Goal: Book appointment/travel/reservation

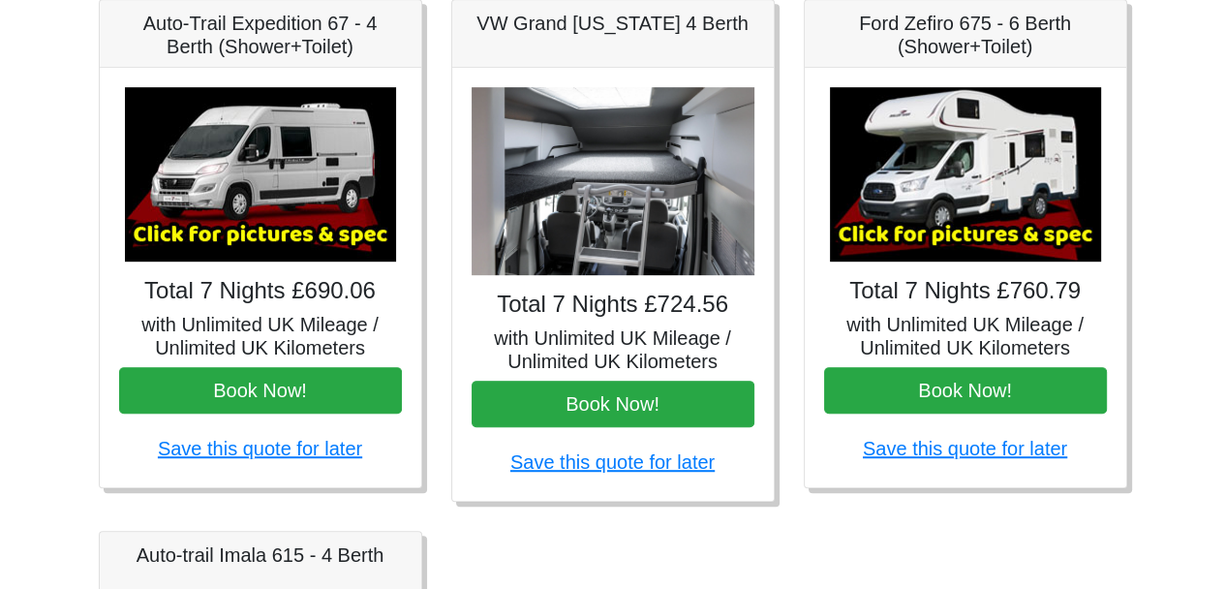
scroll to position [872, 0]
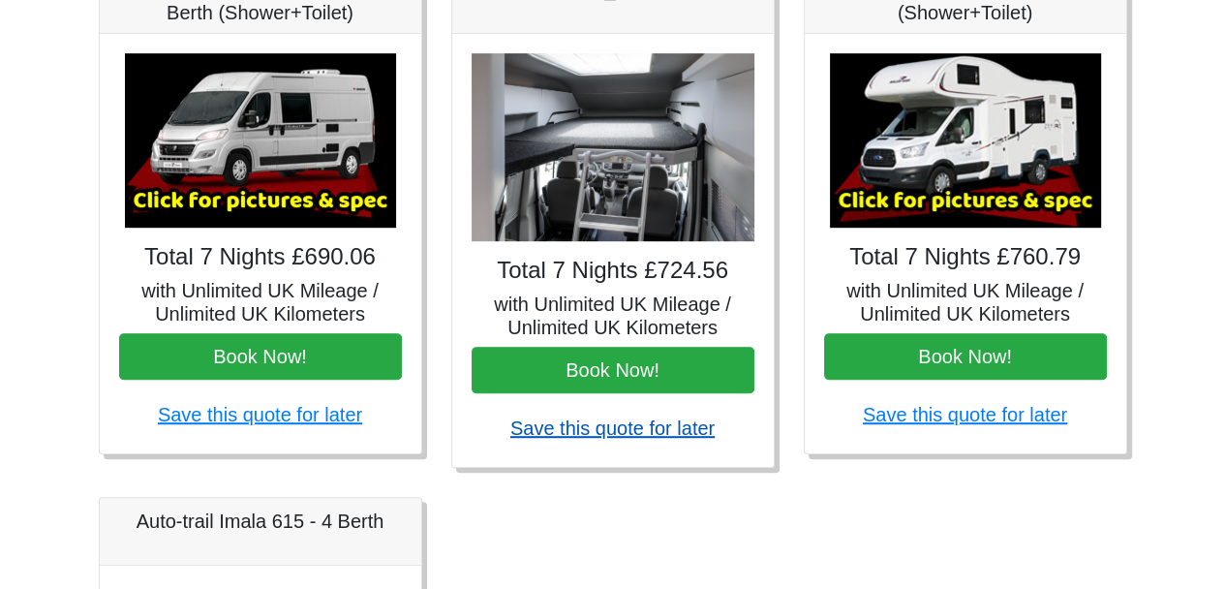
click at [616, 427] on link "Save this quote for later" at bounding box center [613, 428] width 204 height 21
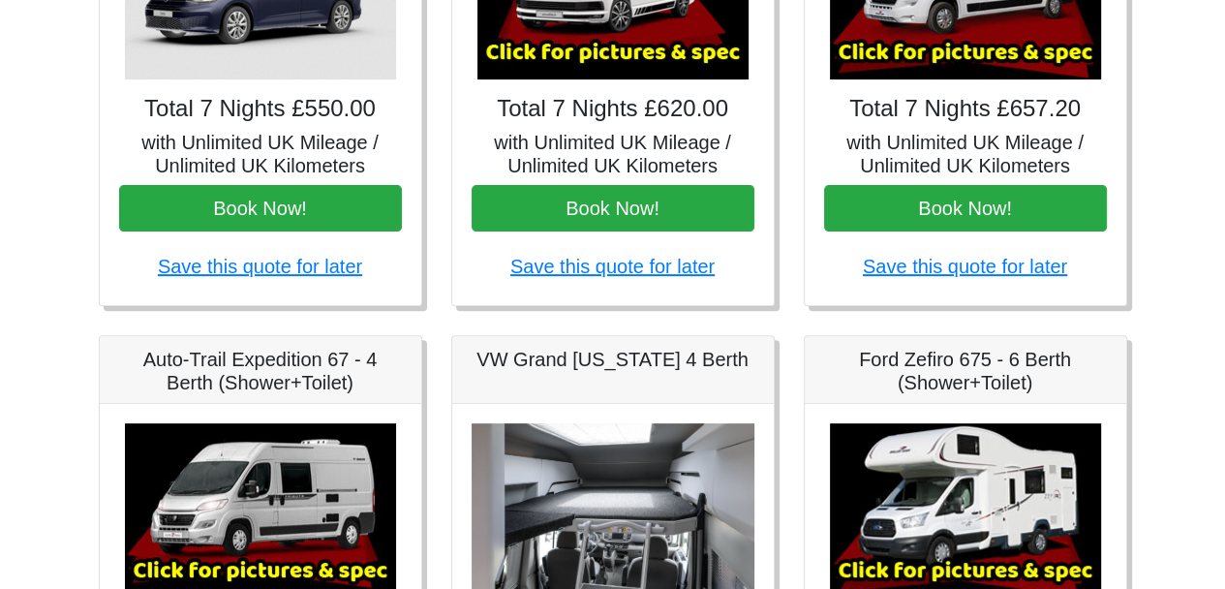
scroll to position [387, 0]
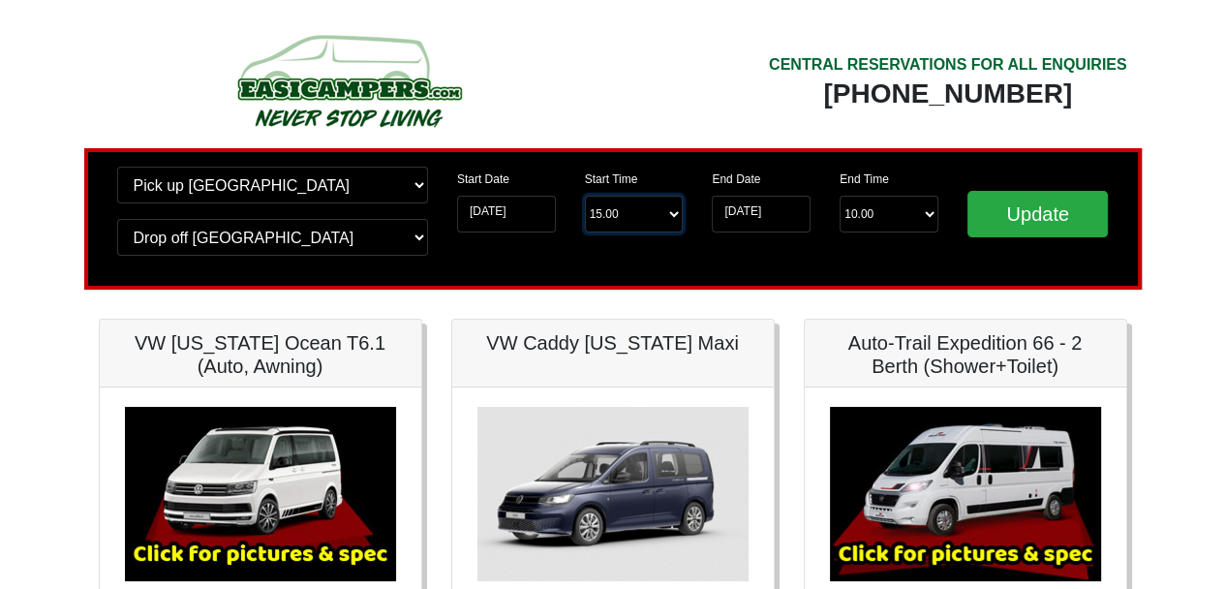
click at [678, 218] on select "Start Time 15.00 -------- 11.00 am ([DATE] & [DATE] Only) 12.00 pm ([DATE]) 13.…" at bounding box center [634, 214] width 99 height 37
click at [926, 219] on select "End Time 10.00 -------- 08.00 am 09.00 am 10.00 am 11.00 am ([DATE] Only)" at bounding box center [889, 214] width 99 height 37
click at [759, 215] on input "[DATE]" at bounding box center [761, 214] width 99 height 37
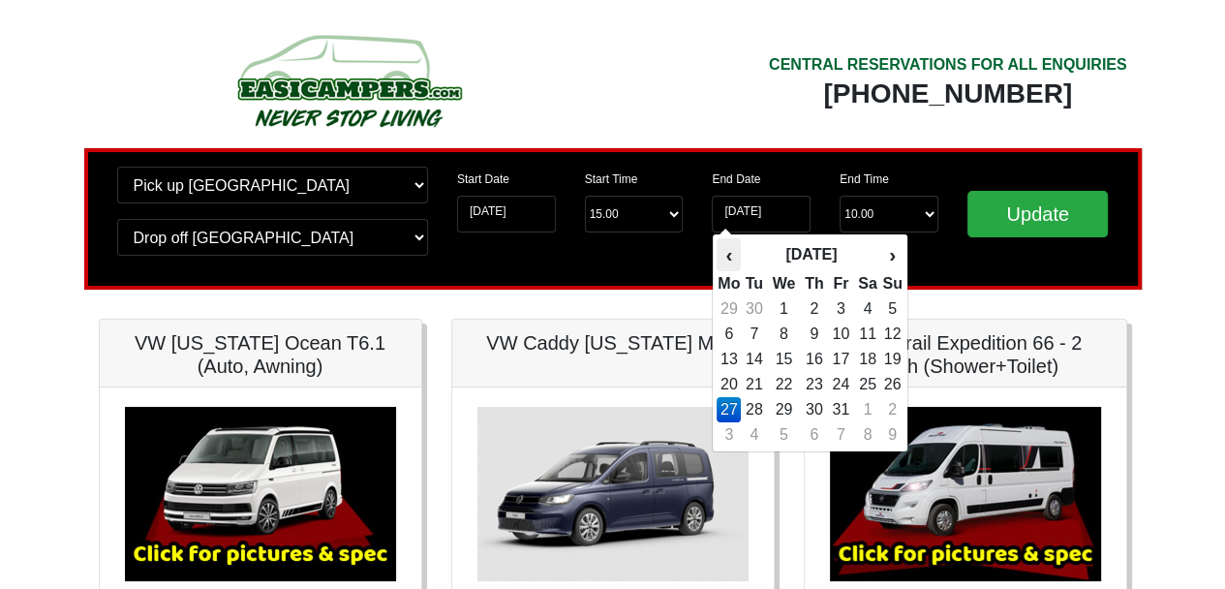
click at [735, 262] on th "‹" at bounding box center [729, 254] width 24 height 33
click at [725, 438] on td "29" at bounding box center [729, 434] width 24 height 25
type input "[DATE]"
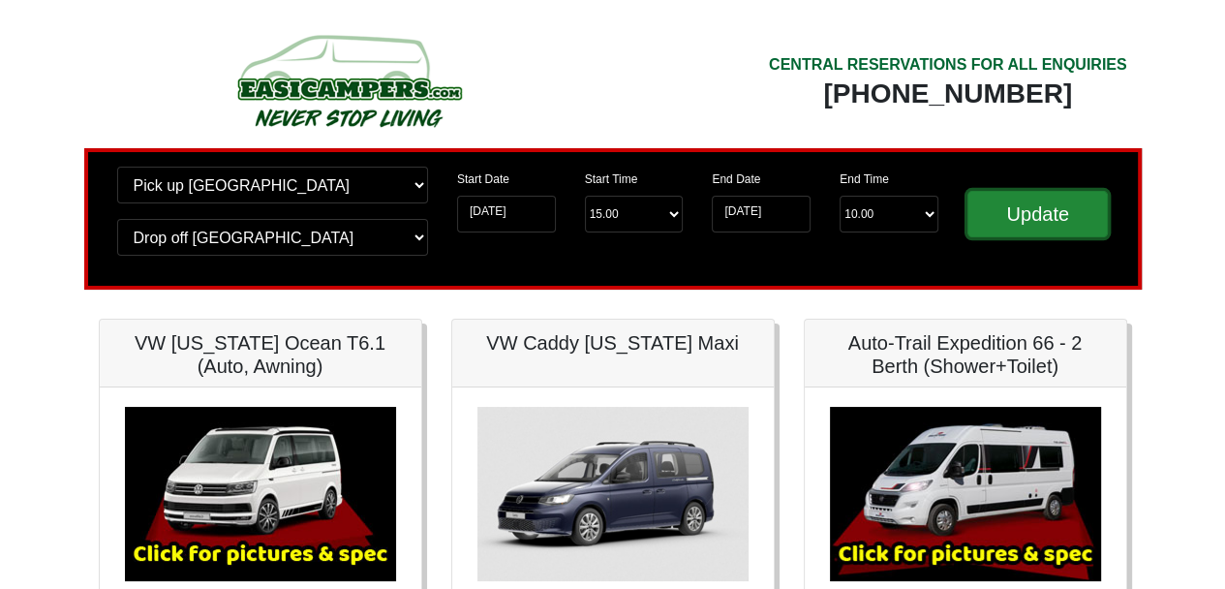
click at [1043, 210] on input "Update" at bounding box center [1038, 214] width 141 height 46
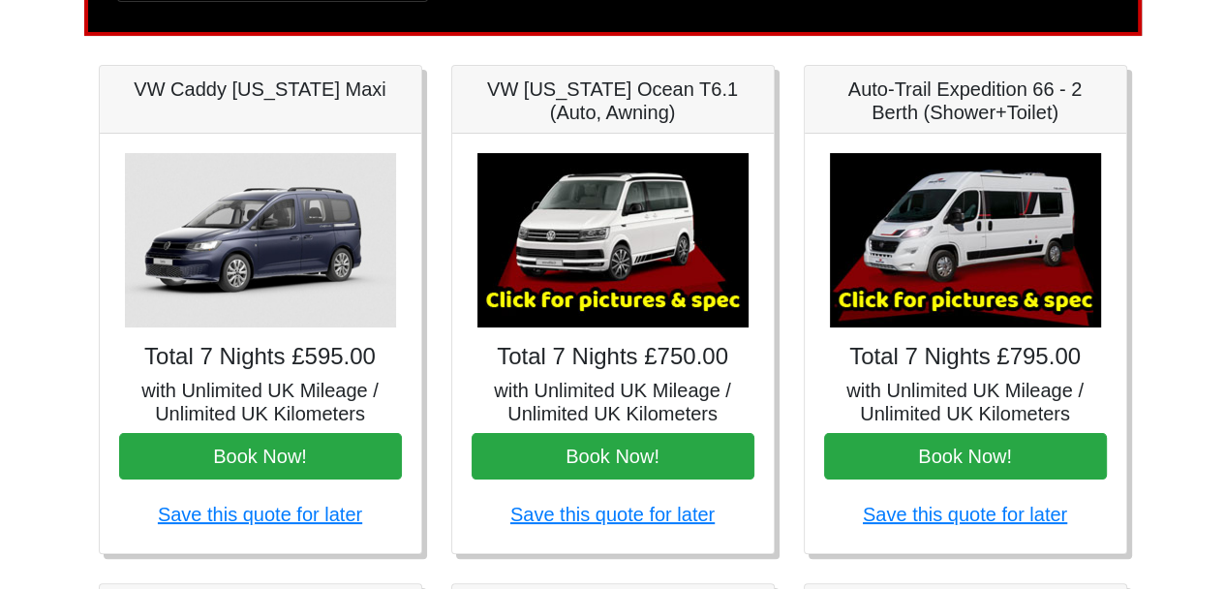
scroll to position [291, 0]
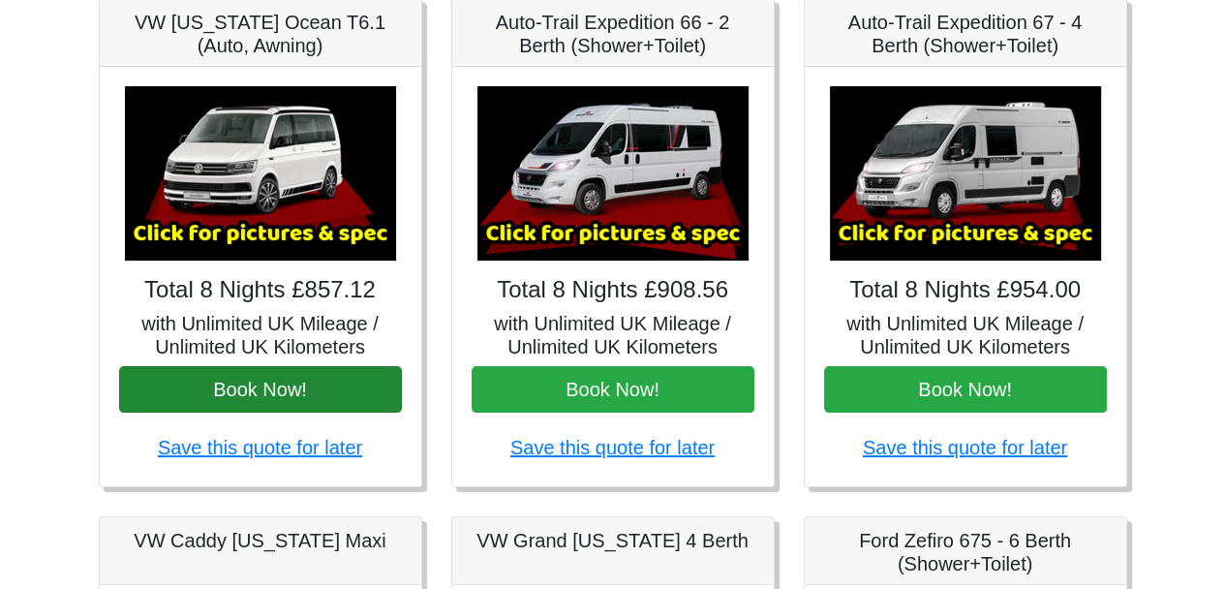
scroll to position [291, 0]
